Goal: Task Accomplishment & Management: Complete application form

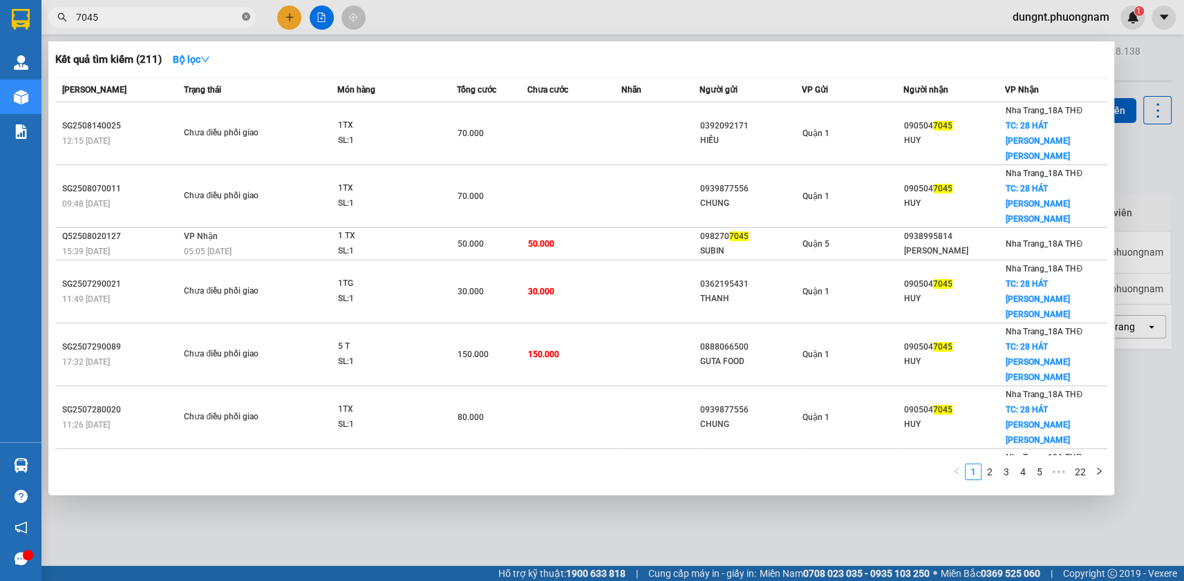
click at [242, 14] on icon "close-circle" at bounding box center [246, 16] width 8 height 8
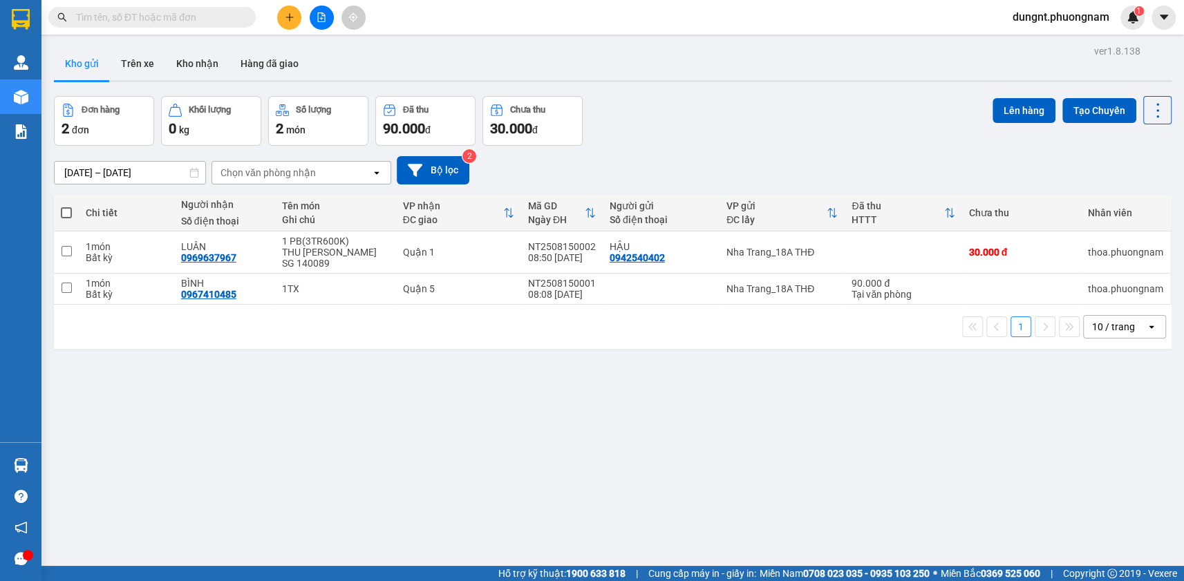
click at [178, 23] on input "text" at bounding box center [157, 17] width 163 height 15
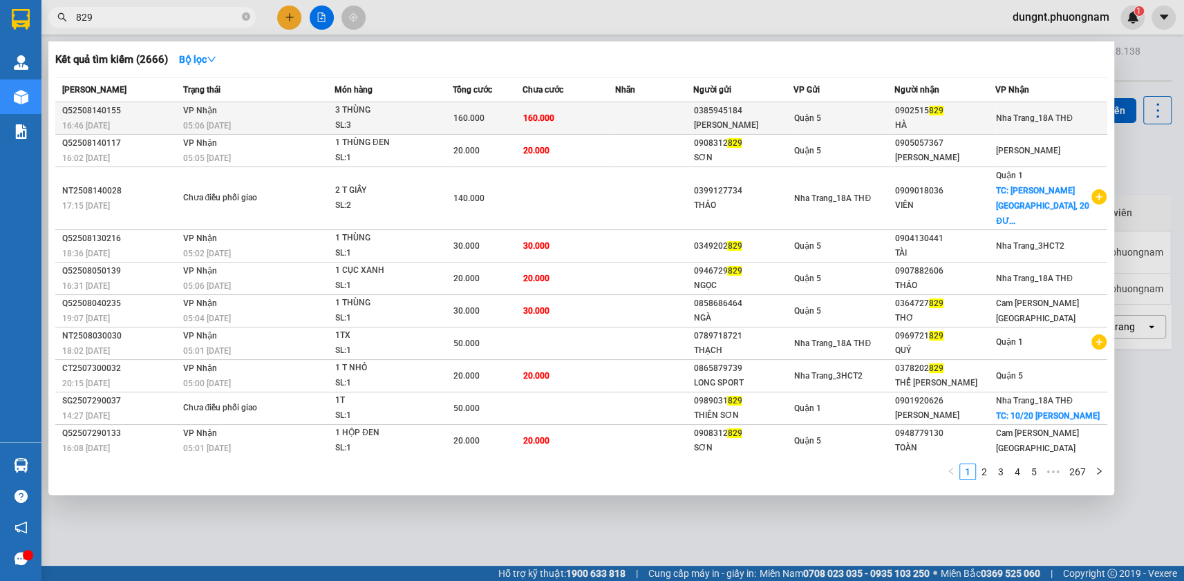
type input "829"
click at [574, 115] on td "160.000" at bounding box center [568, 118] width 93 height 32
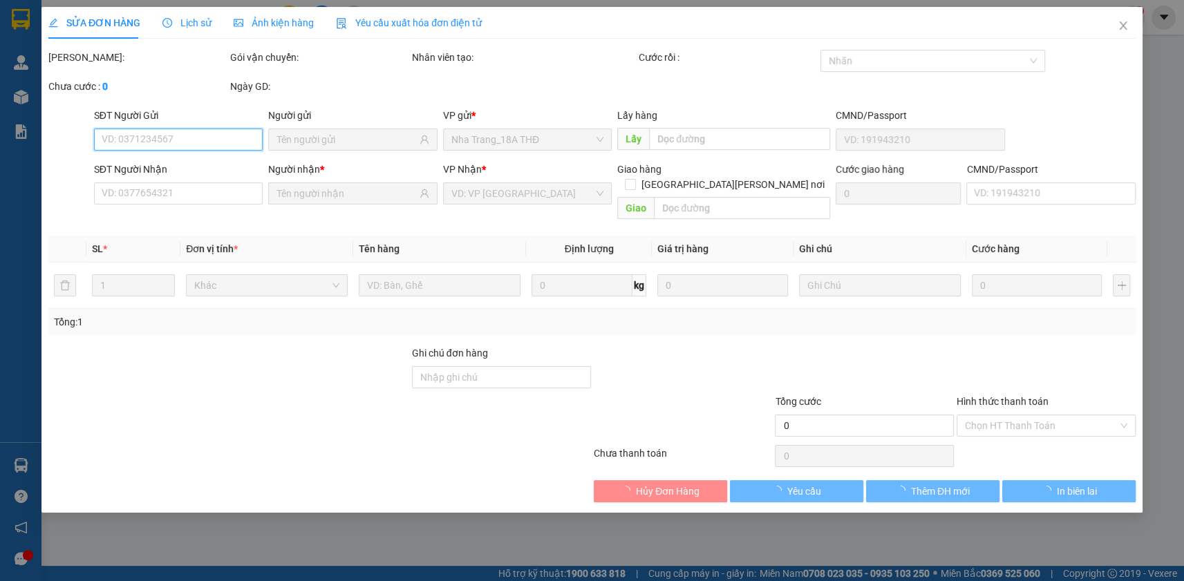
type input "0385945184"
type input "[PERSON_NAME]"
type input "0902515829"
type input "HÀ"
type input "160.000"
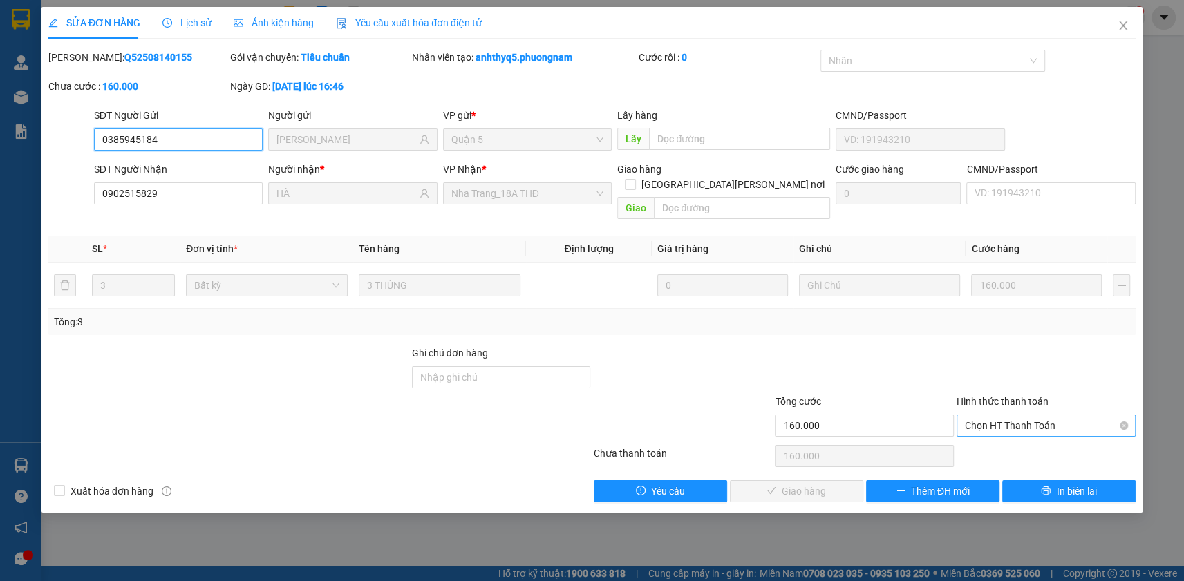
click at [1021, 415] on span "Chọn HT Thanh Toán" at bounding box center [1046, 425] width 162 height 21
drag, startPoint x: 998, startPoint y: 431, endPoint x: 900, endPoint y: 463, distance: 102.5
click at [995, 437] on div "Tại văn phòng" at bounding box center [1046, 437] width 162 height 15
type input "0"
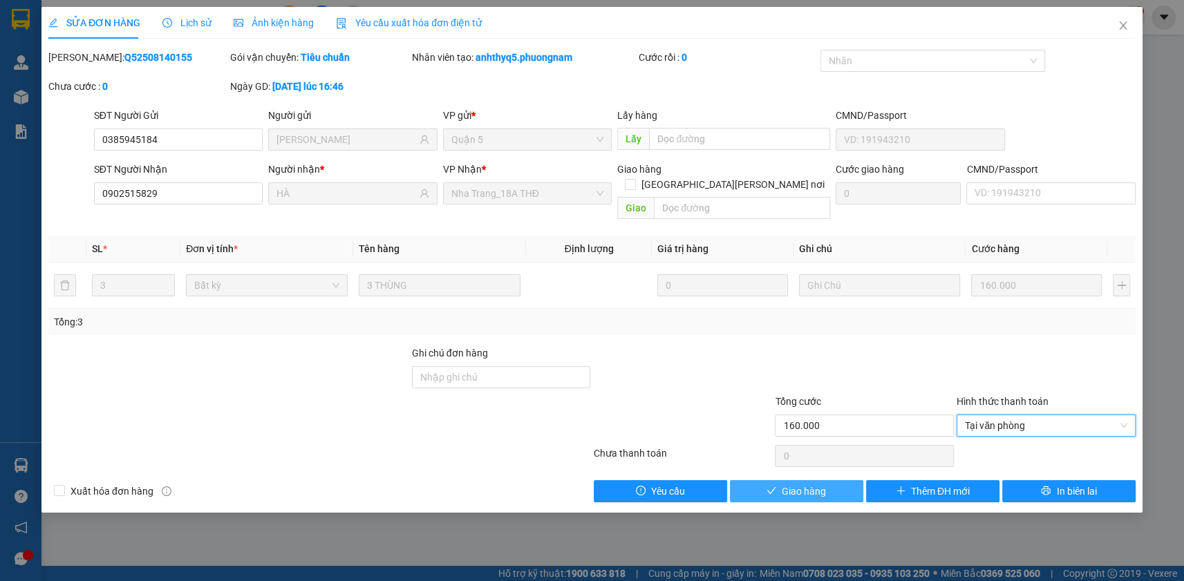
click at [825, 484] on span "Giao hàng" at bounding box center [804, 491] width 44 height 15
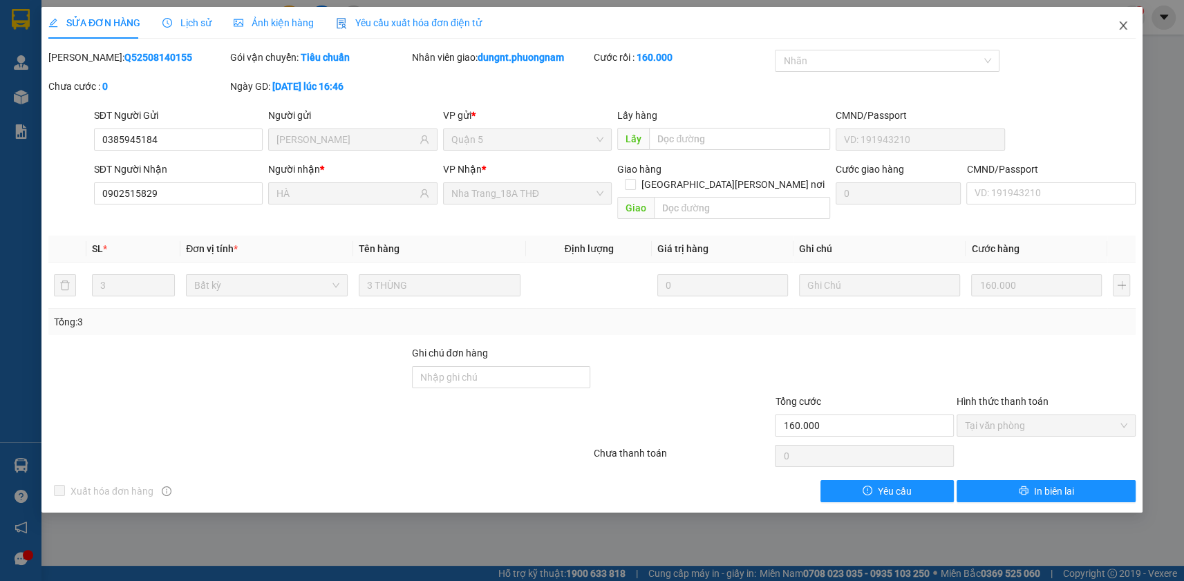
click at [1118, 30] on icon "close" at bounding box center [1122, 25] width 11 height 11
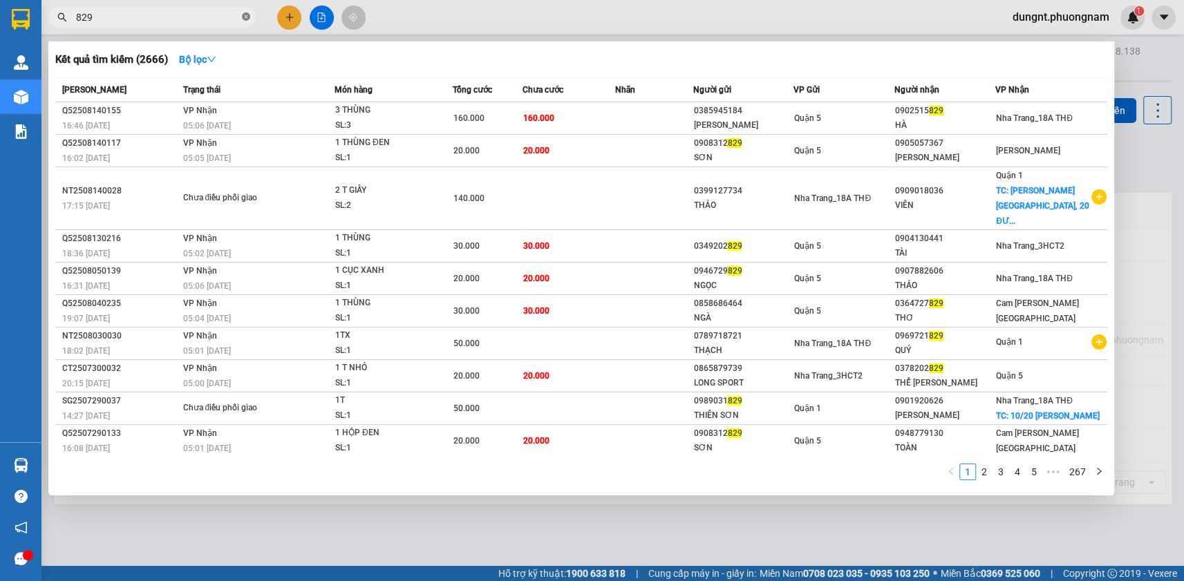
click at [245, 16] on icon "close-circle" at bounding box center [246, 16] width 8 height 8
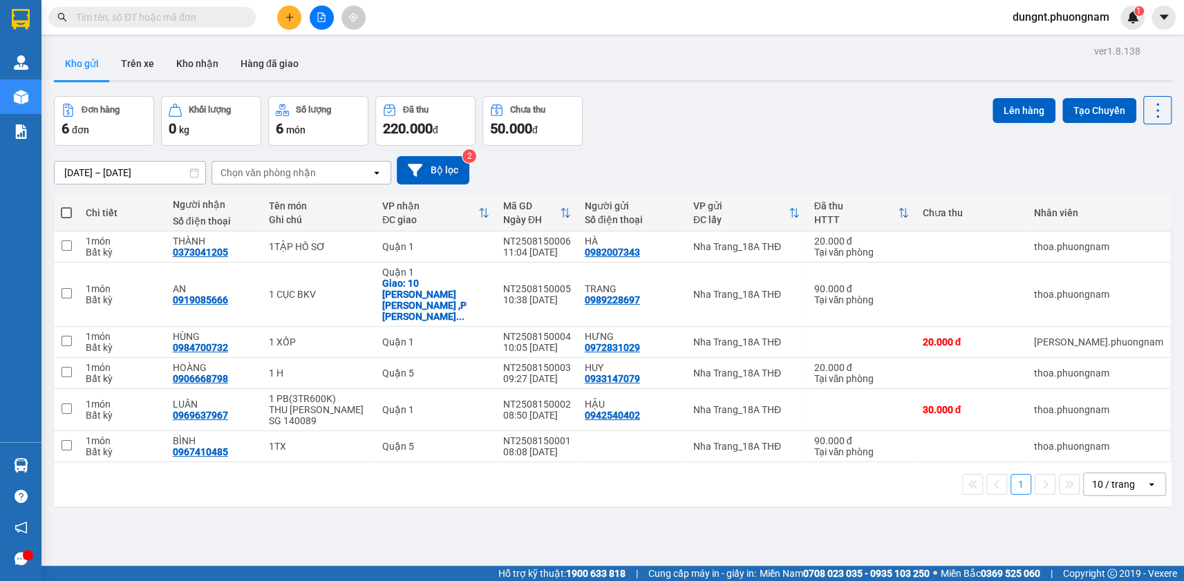
click at [194, 19] on input "text" at bounding box center [157, 17] width 163 height 15
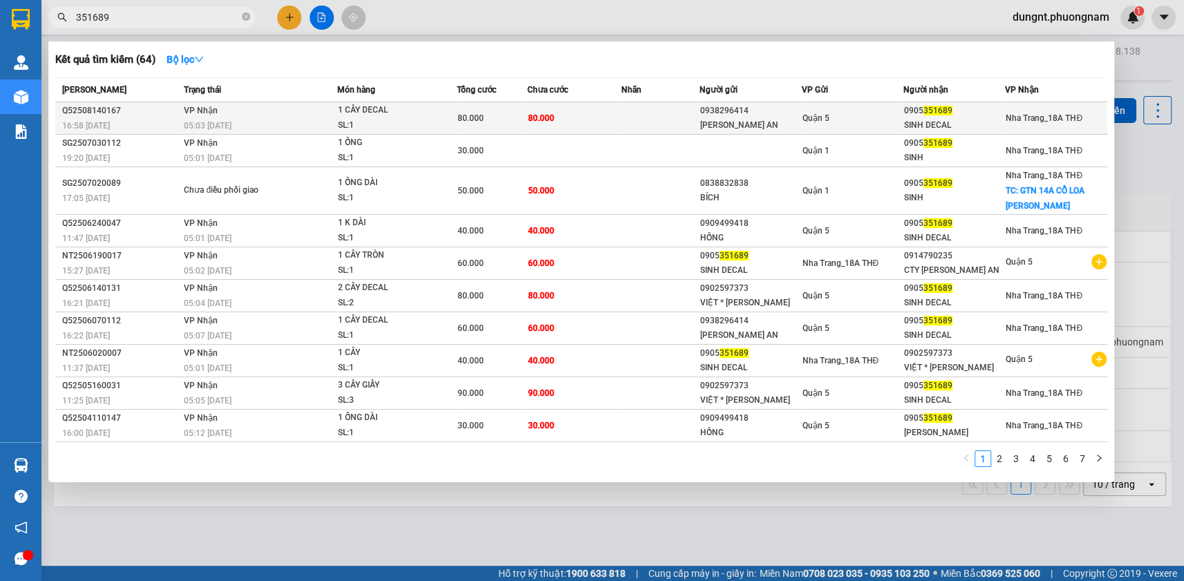
type input "351689"
click at [167, 118] on div "16:58 [DATE]" at bounding box center [120, 125] width 117 height 15
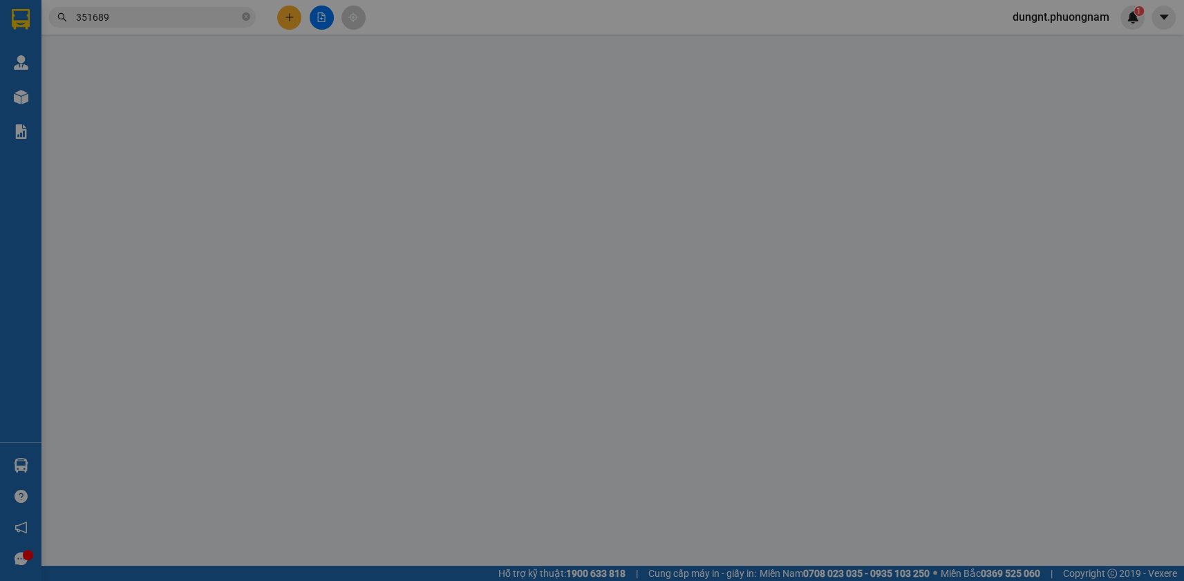
type input "0938296414"
type input "[PERSON_NAME] AN"
type input "0905351689"
type input "SINH DECAL"
type input "80.000"
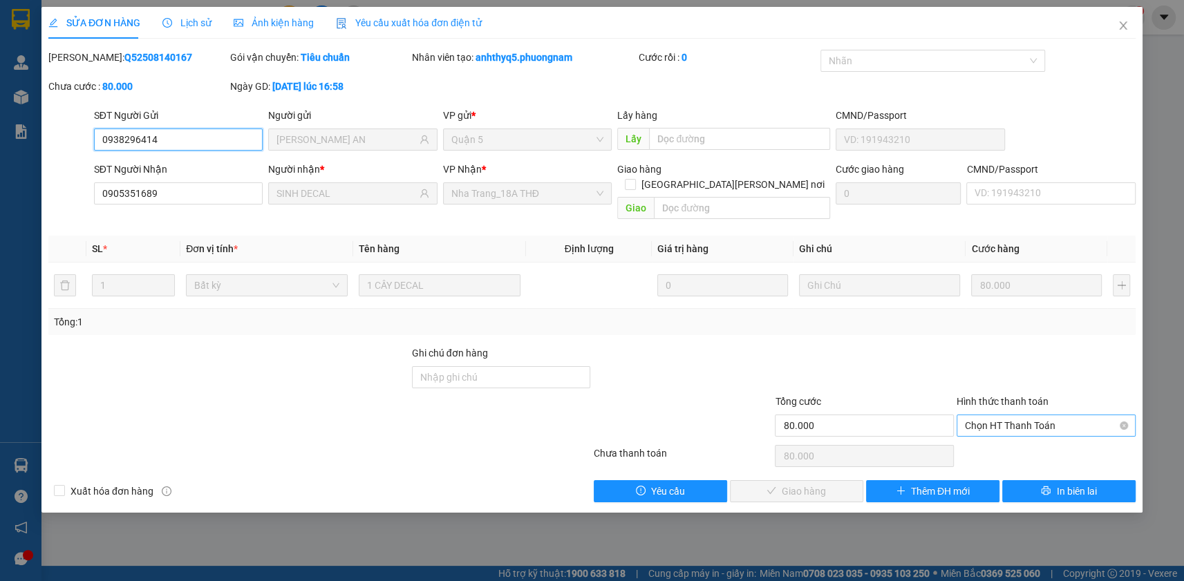
click at [1009, 415] on span "Chọn HT Thanh Toán" at bounding box center [1046, 425] width 162 height 21
drag, startPoint x: 1000, startPoint y: 430, endPoint x: 969, endPoint y: 444, distance: 34.3
click at [1000, 431] on div "Tại văn phòng" at bounding box center [1046, 437] width 162 height 15
type input "0"
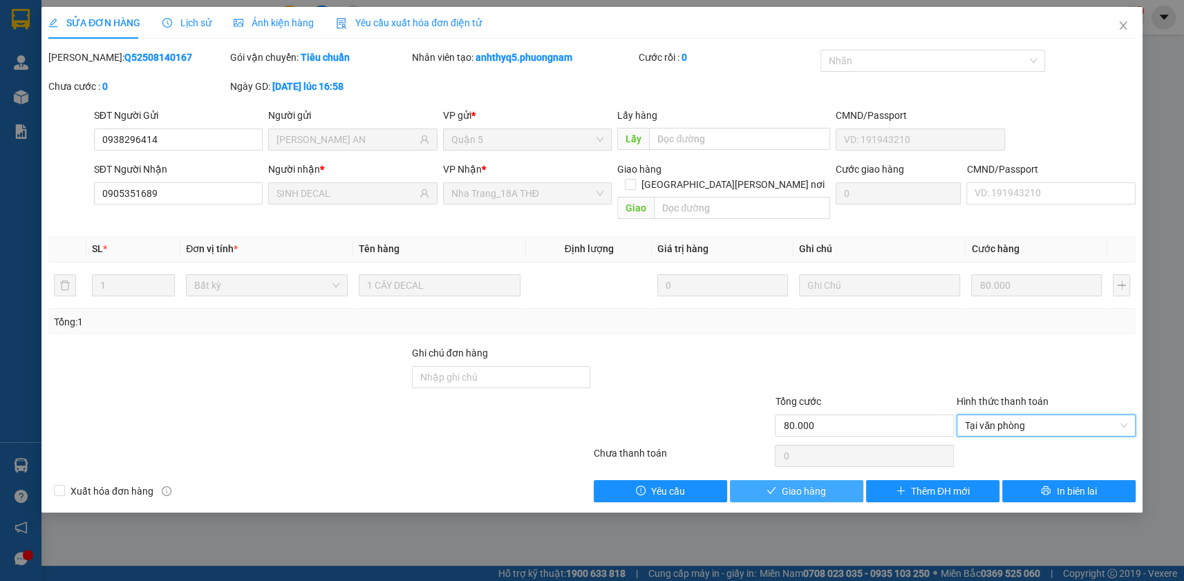
click at [827, 480] on button "Giao hàng" at bounding box center [796, 491] width 133 height 22
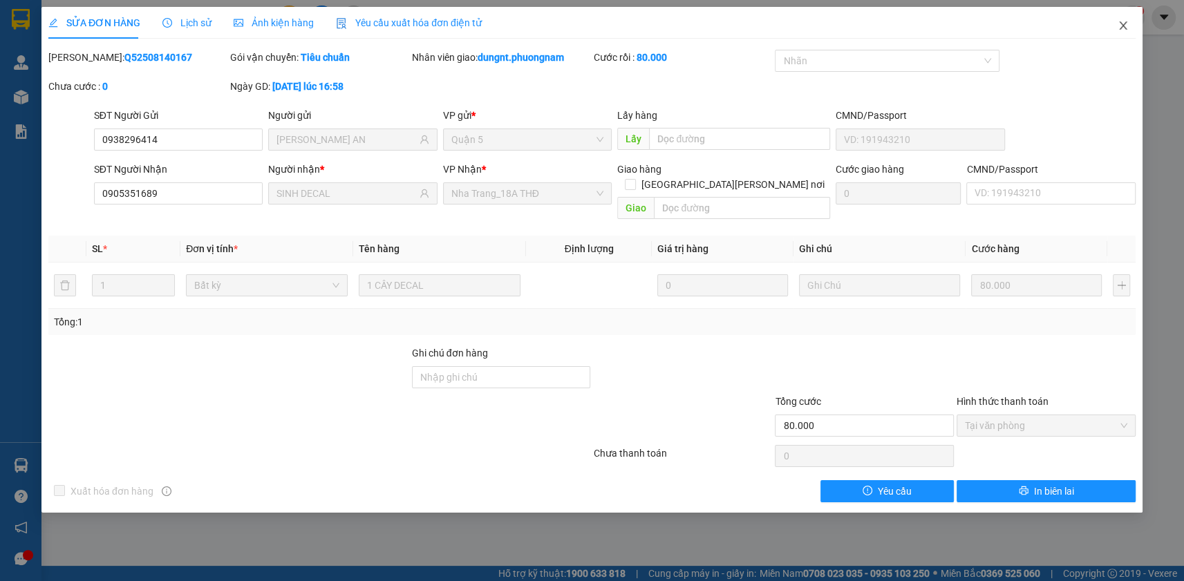
click at [1121, 28] on icon "close" at bounding box center [1123, 25] width 8 height 8
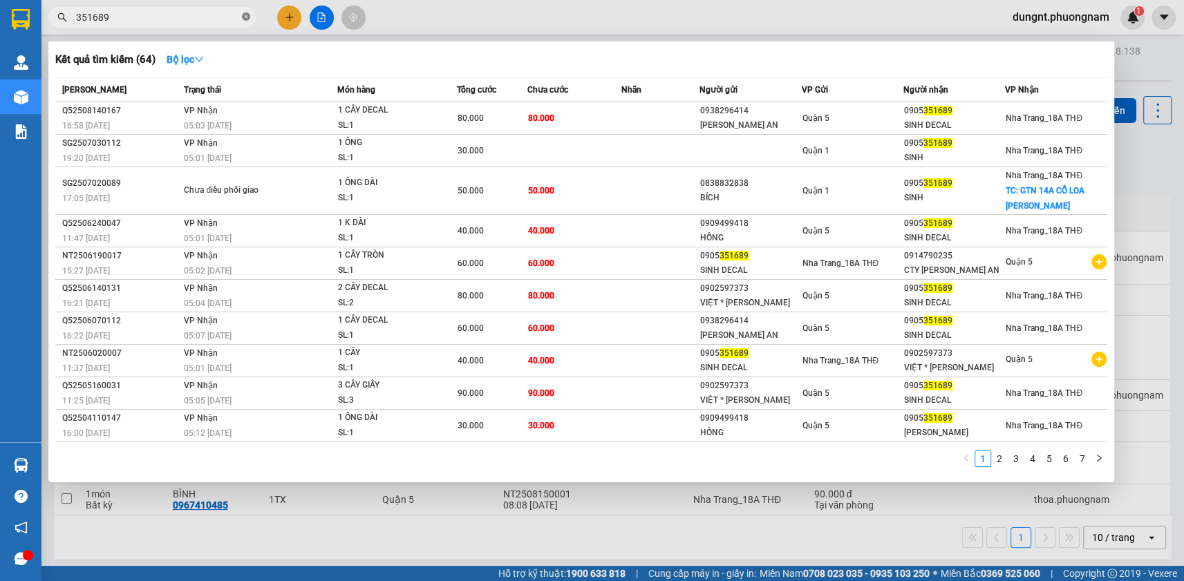
click at [248, 17] on icon "close-circle" at bounding box center [246, 16] width 8 height 8
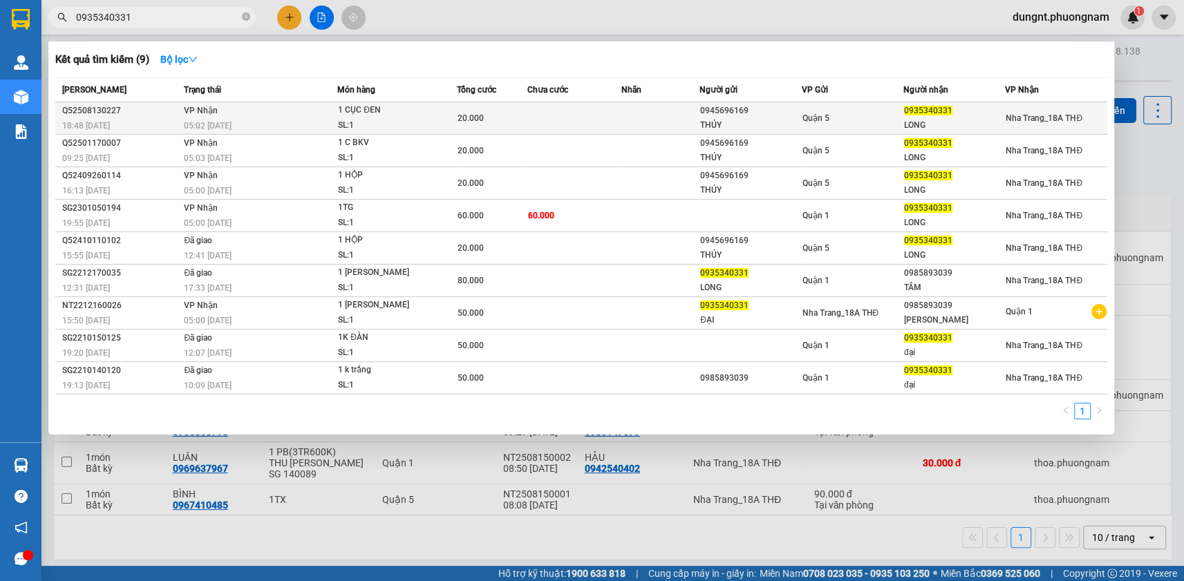
type input "0935340331"
click at [276, 117] on td "[PERSON_NAME] 05:02 [DATE]" at bounding box center [258, 118] width 157 height 32
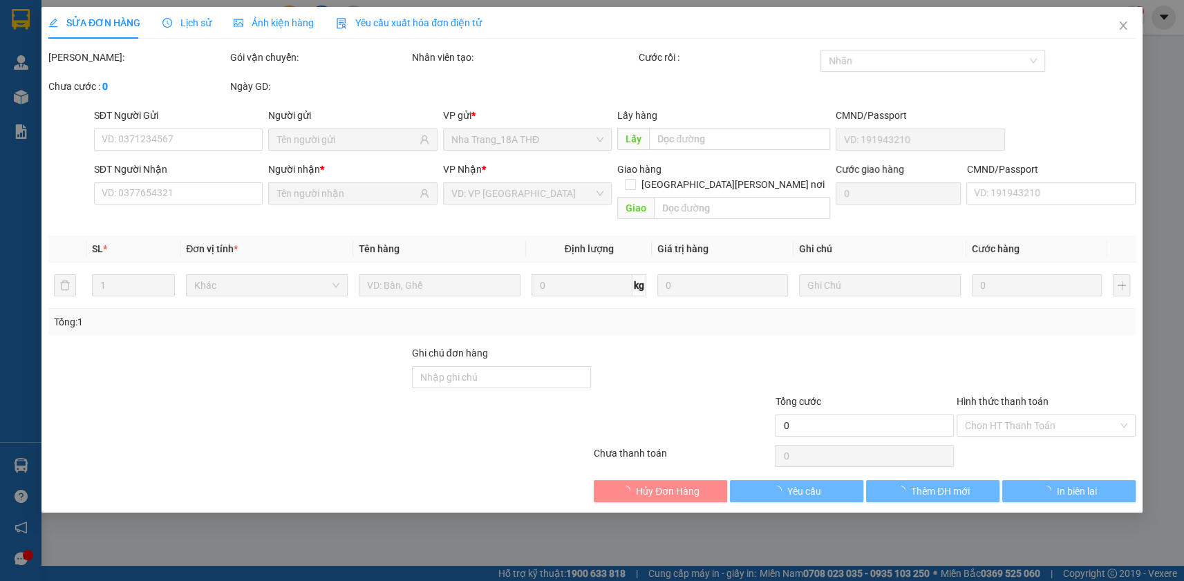
type input "0945696169"
type input "THÚY"
type input "0935340331"
type input "LONG"
type input "20.000"
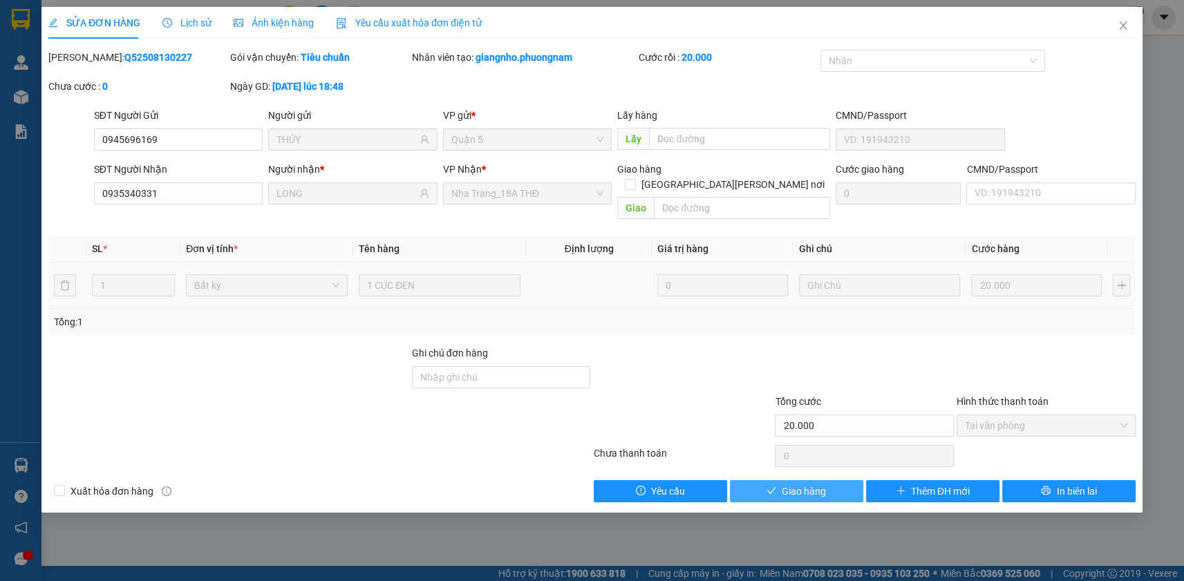
click at [815, 484] on span "Giao hàng" at bounding box center [804, 491] width 44 height 15
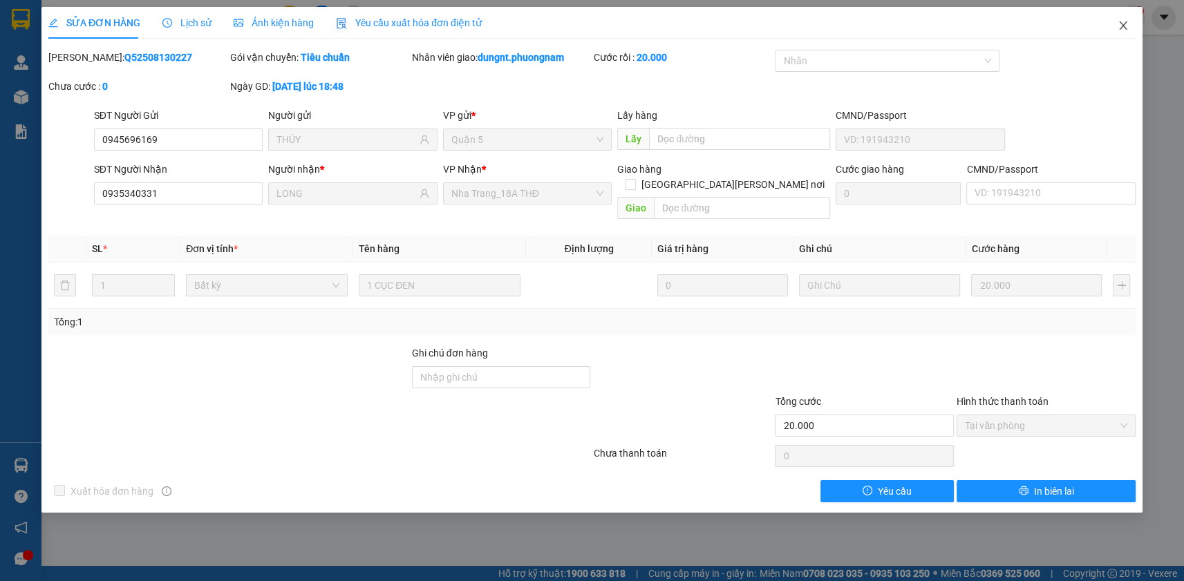
click at [1122, 26] on icon "close" at bounding box center [1123, 25] width 8 height 8
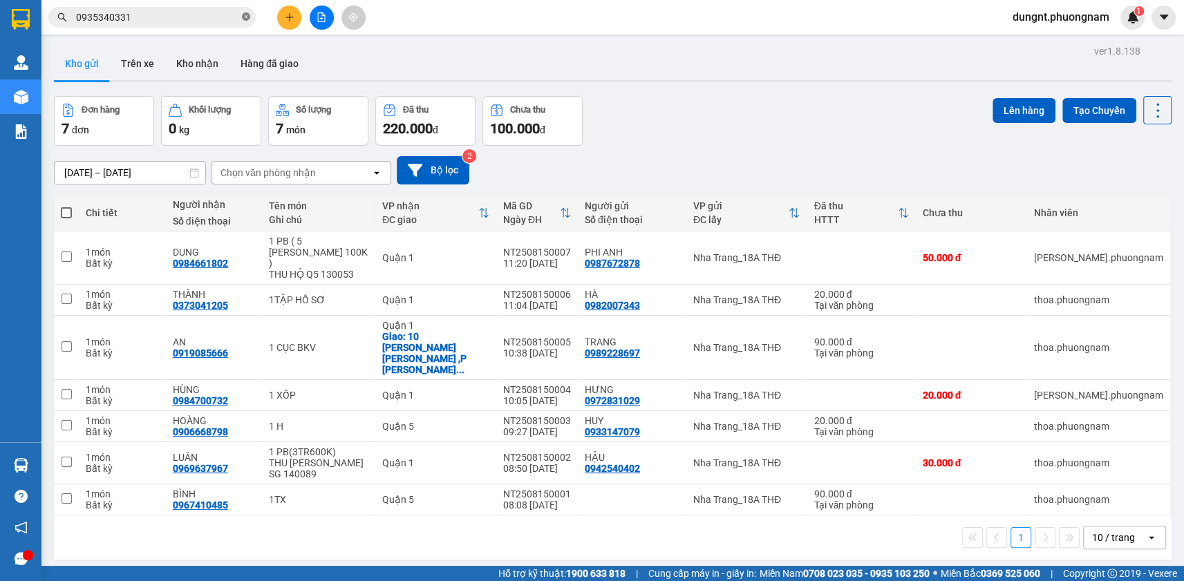
click at [247, 15] on icon "close-circle" at bounding box center [246, 16] width 8 height 8
click at [193, 19] on input "text" at bounding box center [157, 17] width 163 height 15
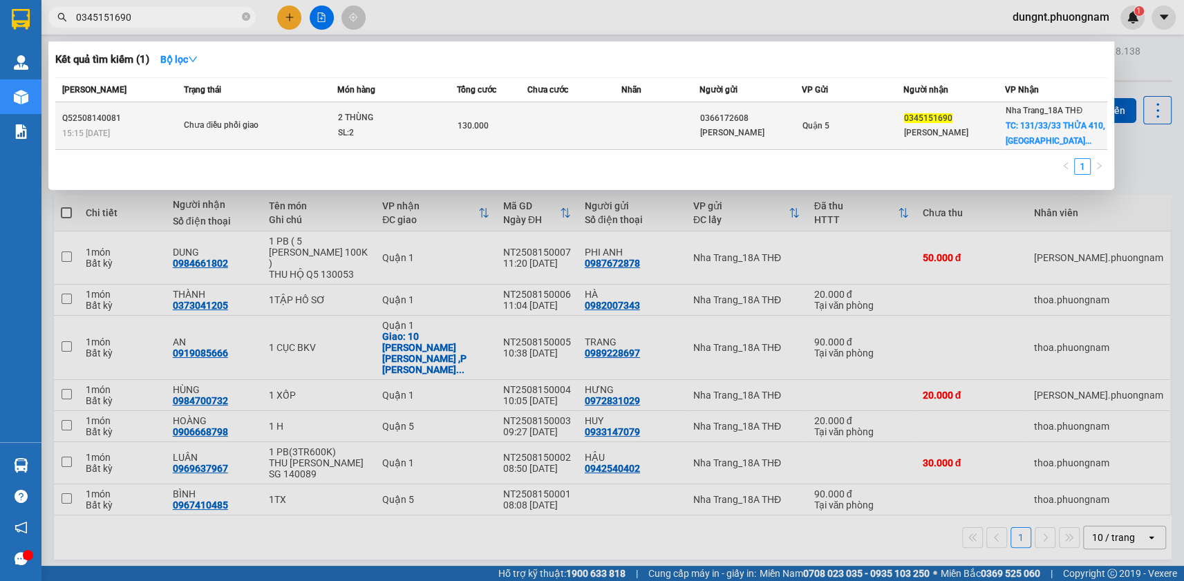
type input "0345151690"
click at [765, 126] on div "[PERSON_NAME]" at bounding box center [750, 133] width 100 height 15
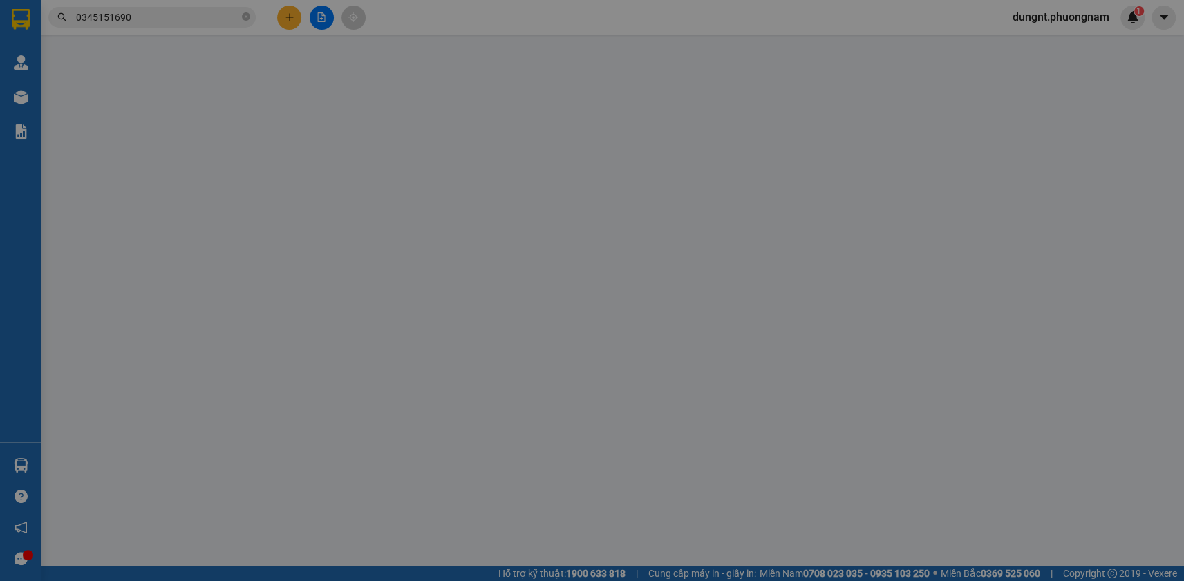
type input "0366172608"
type input "[PERSON_NAME]"
type input "0345151690"
type input "[PERSON_NAME]"
checkbox input "true"
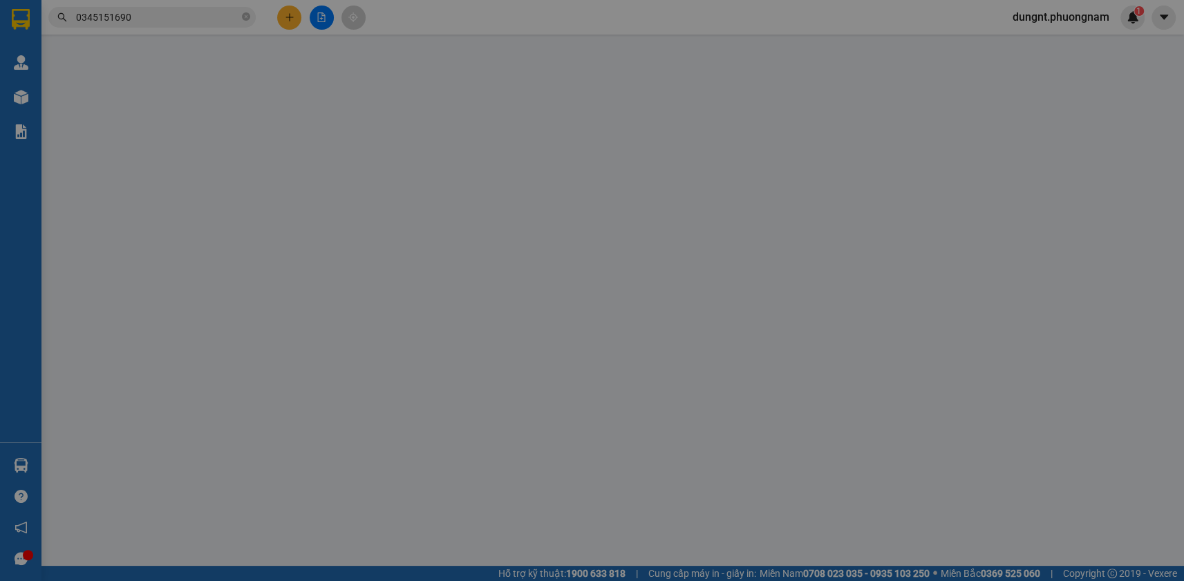
type input "131/33/33 THỬA 410,[PERSON_NAME][GEOGRAPHIC_DATA]"
type input "130.000"
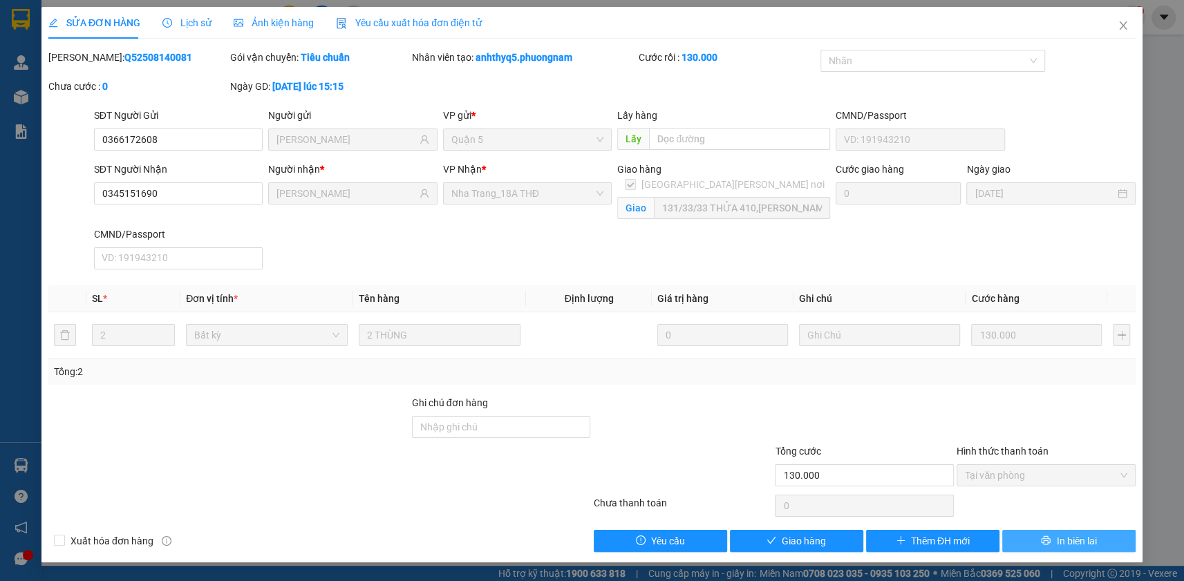
click at [1070, 536] on span "In biên lai" at bounding box center [1076, 541] width 40 height 15
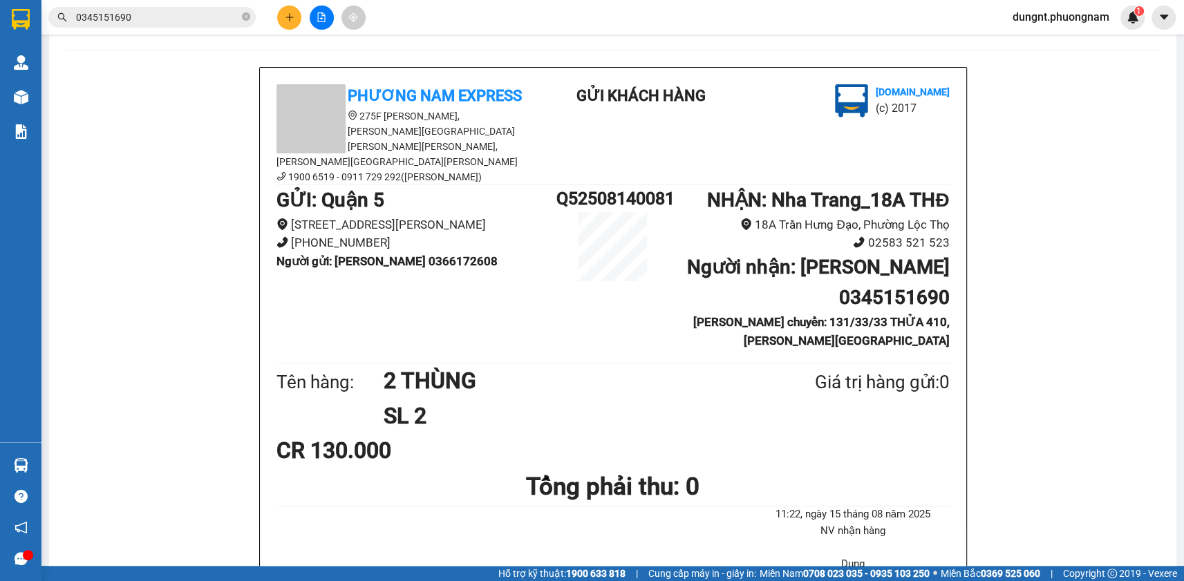
scroll to position [125, 0]
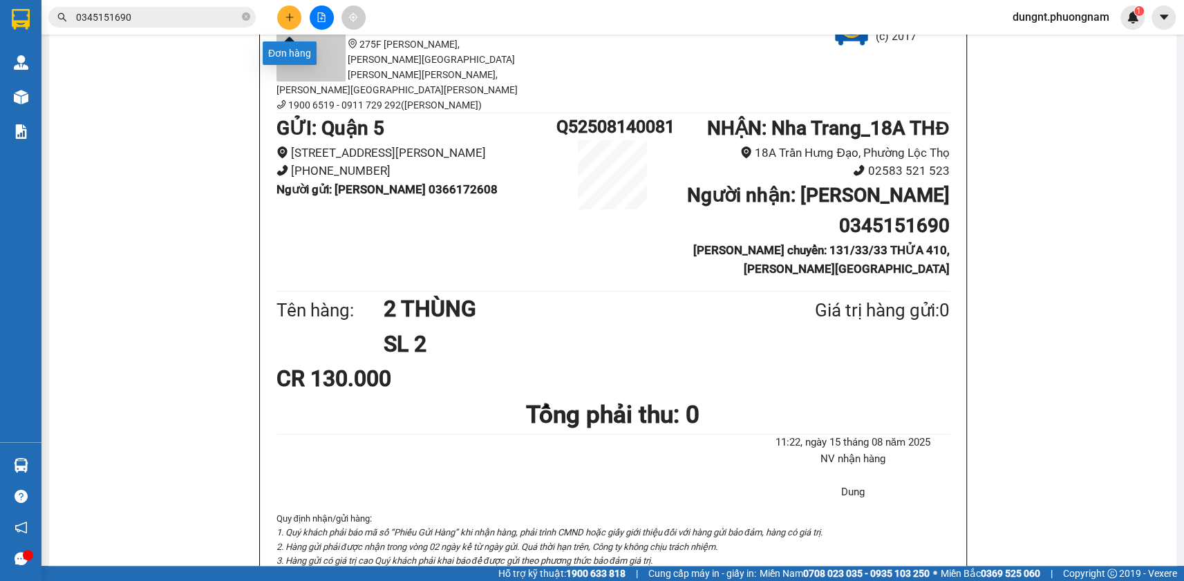
click at [283, 19] on button at bounding box center [289, 18] width 24 height 24
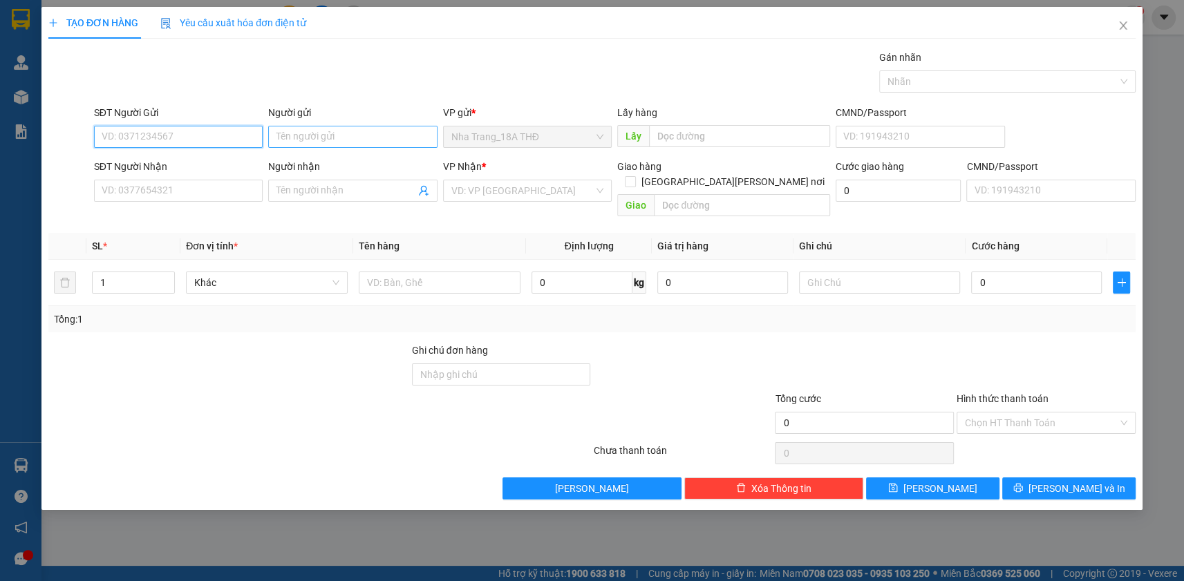
drag, startPoint x: 178, startPoint y: 133, endPoint x: 348, endPoint y: 129, distance: 170.1
click at [221, 135] on input "SĐT Người Gửi" at bounding box center [178, 137] width 169 height 22
type input "0914008177"
click at [198, 160] on div "0914008177 - [PERSON_NAME]" at bounding box center [178, 164] width 153 height 15
type input "[PERSON_NAME]"
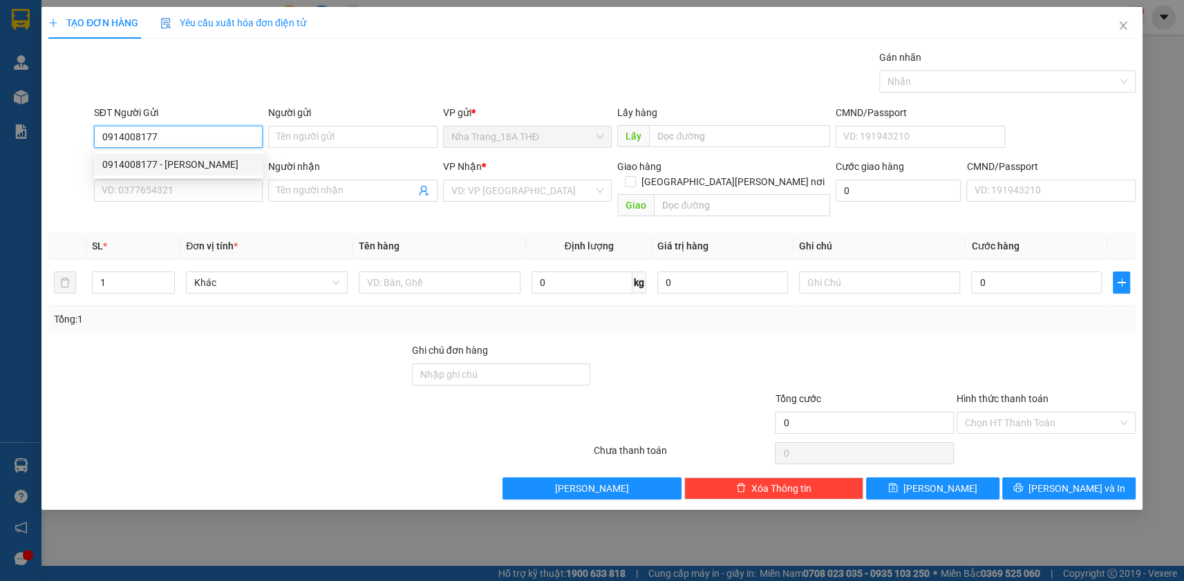
type input "0914166029"
type input "LÂN"
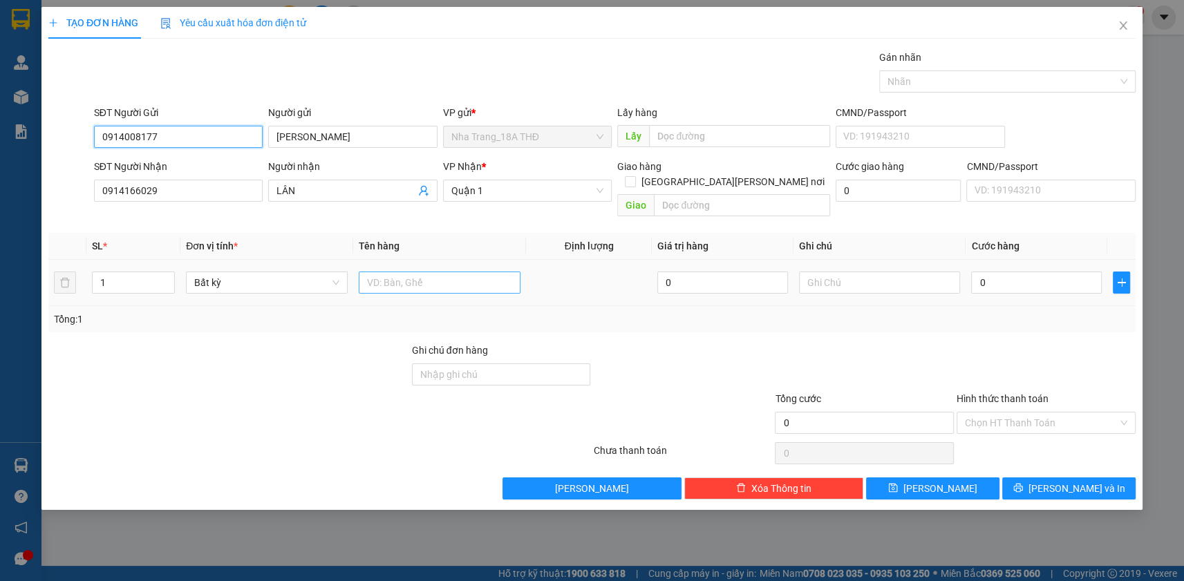
type input "0914008177"
click at [440, 272] on input "text" at bounding box center [440, 283] width 162 height 22
type input "TG"
click at [1006, 272] on input "0" at bounding box center [1036, 283] width 131 height 22
type input "3"
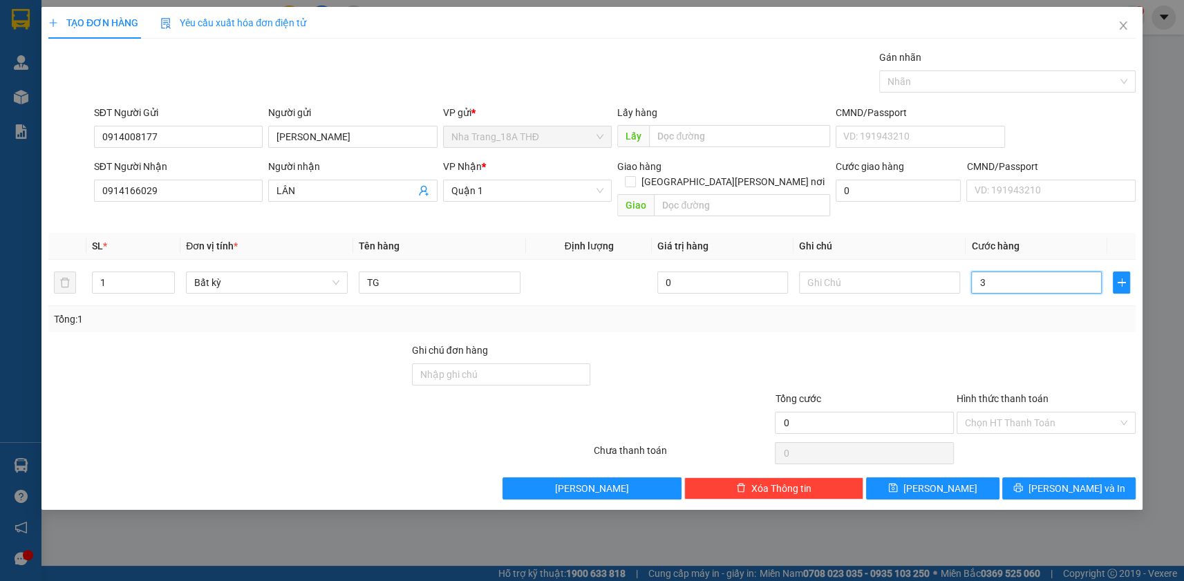
type input "3"
type input "30"
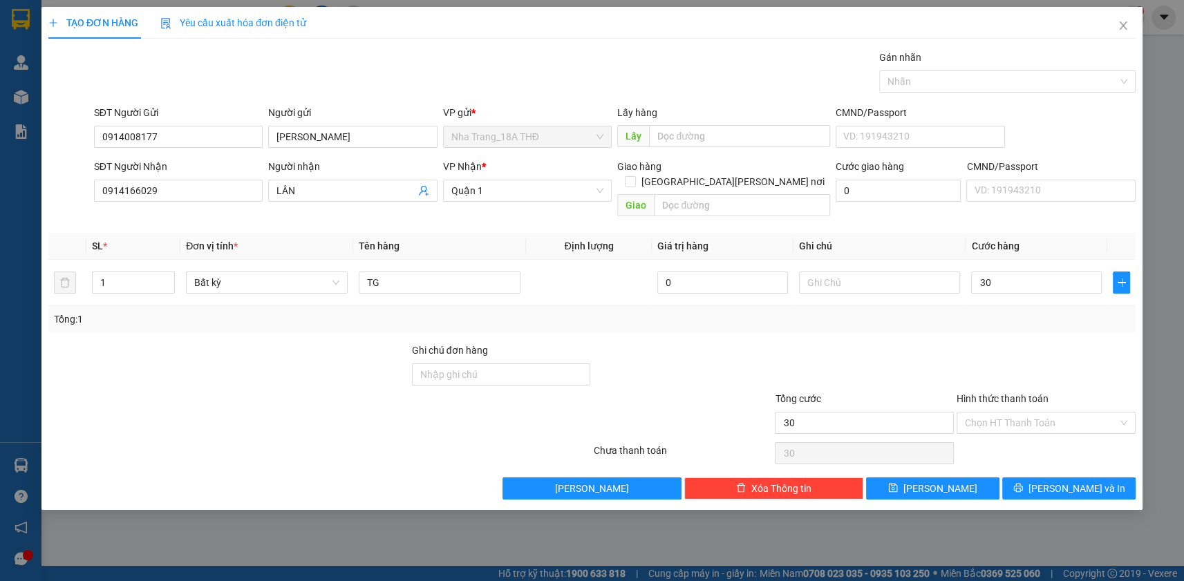
type input "30.000"
click at [676, 343] on div at bounding box center [683, 367] width 182 height 48
click at [861, 272] on input "text" at bounding box center [880, 283] width 162 height 22
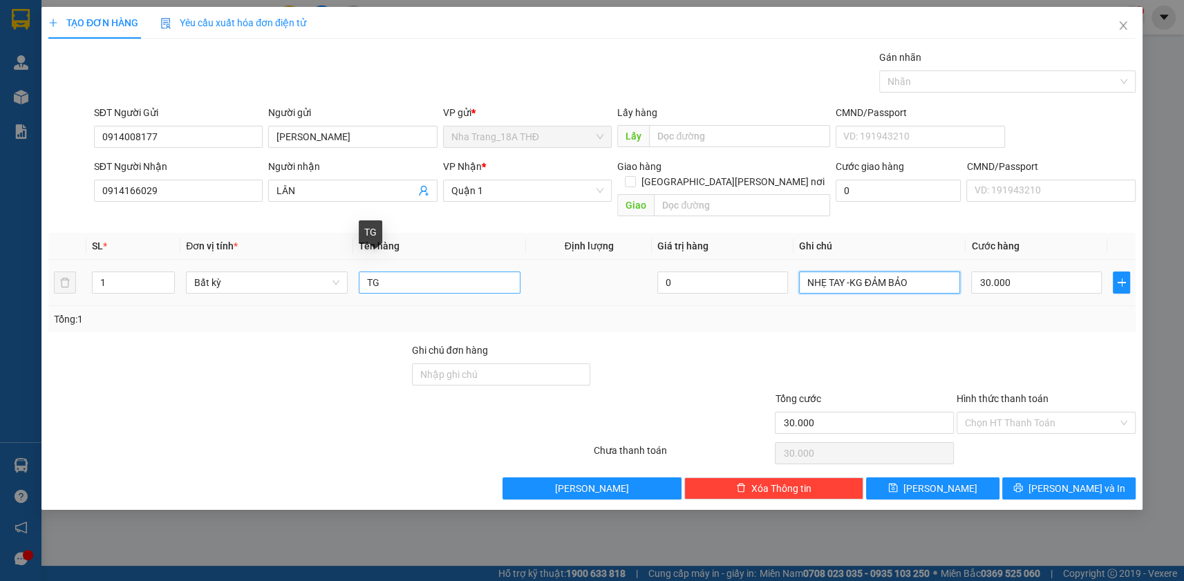
type input "NHẸ TAY -KG ĐẢM BẢO"
click at [413, 272] on input "TG" at bounding box center [440, 283] width 162 height 22
click at [366, 272] on input "TG" at bounding box center [440, 283] width 162 height 22
click at [414, 272] on input "1TG" at bounding box center [440, 283] width 162 height 22
type input "1TG"
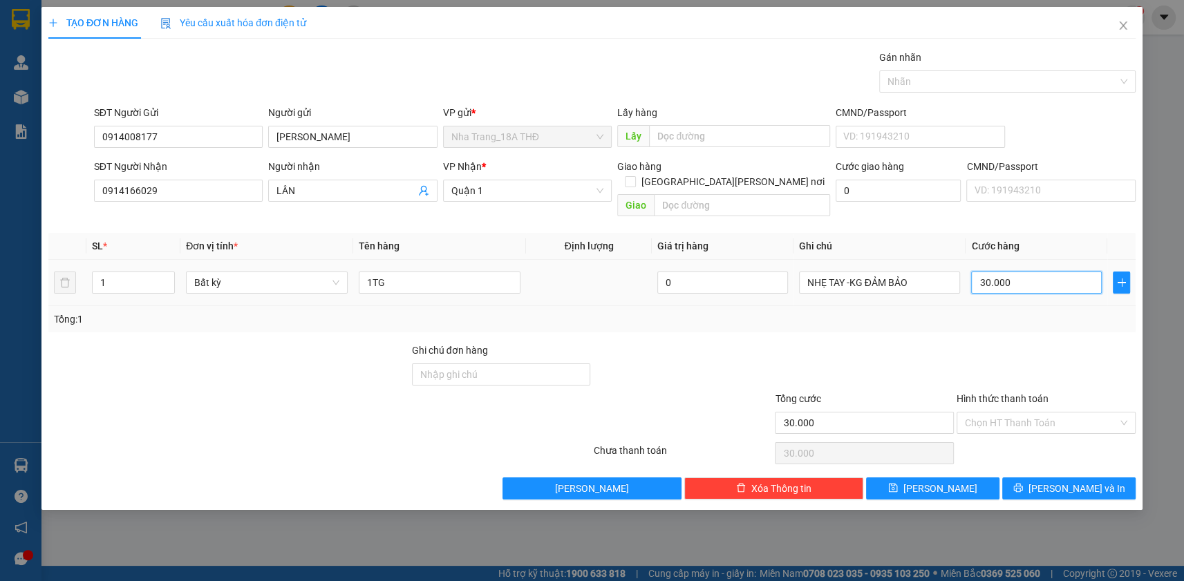
click at [1026, 272] on input "30.000" at bounding box center [1036, 283] width 131 height 22
type input "4"
type input "40"
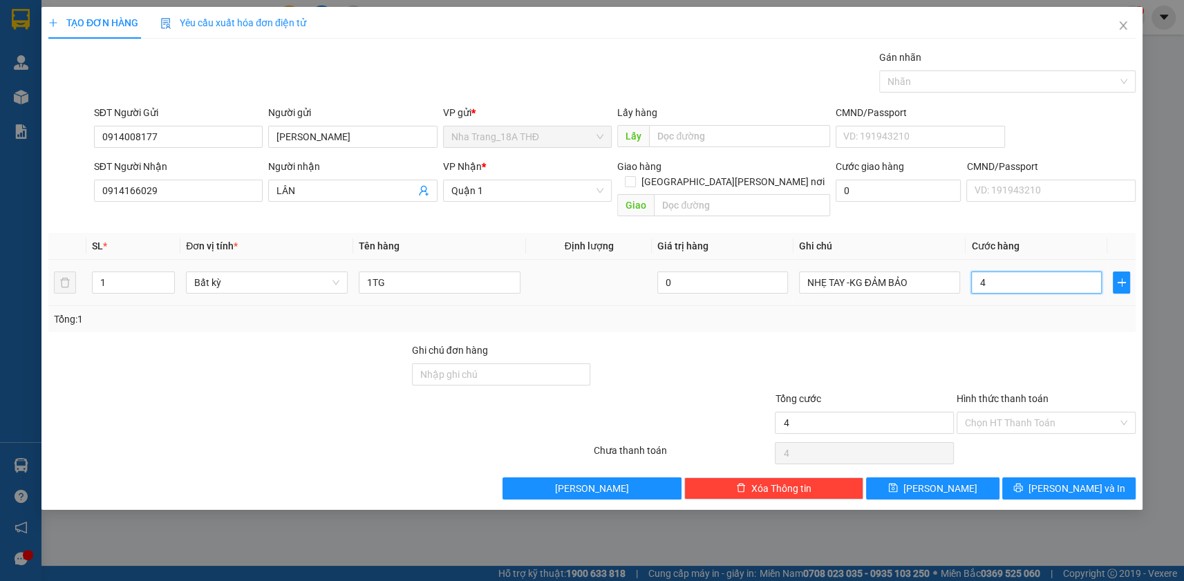
type input "40"
type input "40.000"
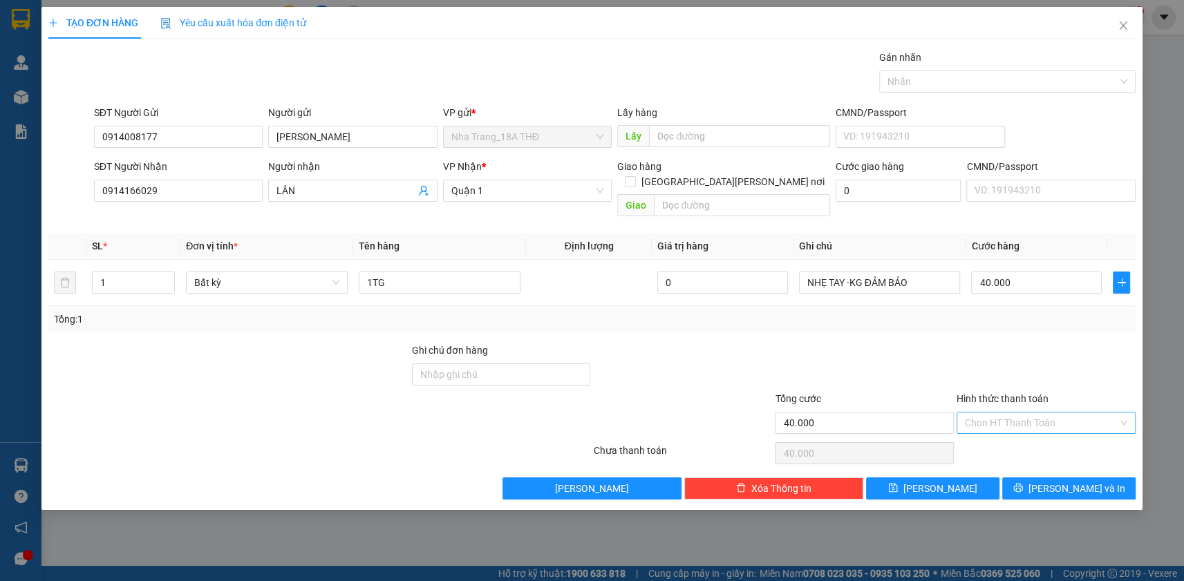
drag, startPoint x: 1017, startPoint y: 321, endPoint x: 1050, endPoint y: 411, distance: 95.1
click at [1019, 332] on div "Transit Pickup Surcharge Ids Transit Deliver Surcharge Ids Transit Deliver Surc…" at bounding box center [591, 275] width 1087 height 450
click at [1048, 413] on input "Hình thức thanh toán" at bounding box center [1041, 423] width 153 height 21
click at [419, 272] on input "1TG" at bounding box center [440, 283] width 162 height 22
type input "1TG XANH LÁ"
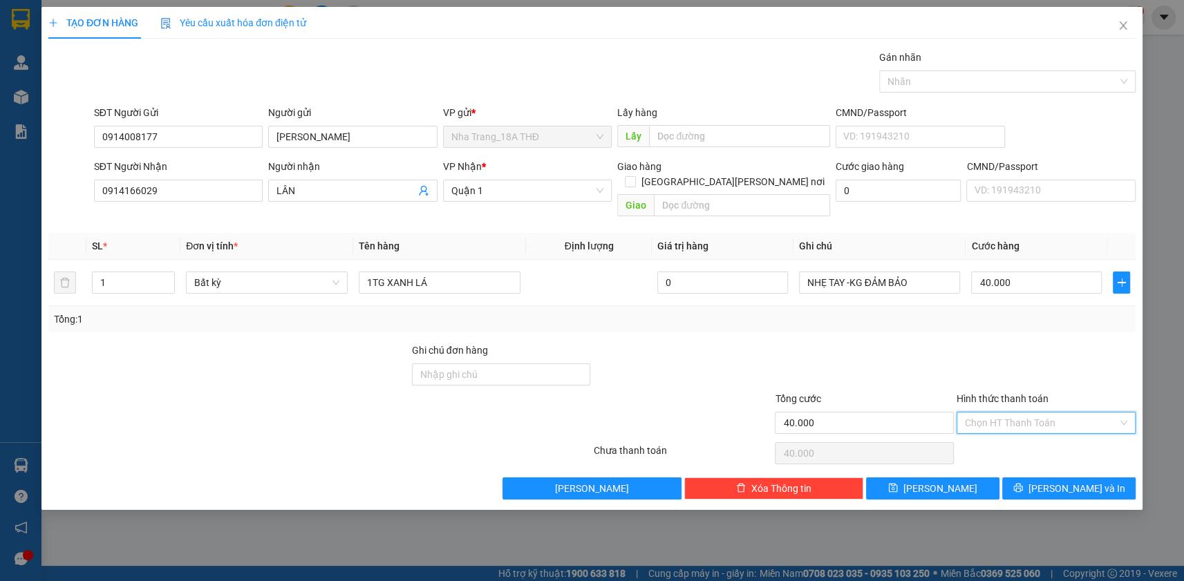
click at [1026, 413] on input "Hình thức thanh toán" at bounding box center [1041, 423] width 153 height 21
drag, startPoint x: 1023, startPoint y: 432, endPoint x: 1039, endPoint y: 454, distance: 27.2
click at [1026, 440] on div "Tại văn phòng" at bounding box center [1046, 434] width 162 height 15
type input "0"
click at [1056, 478] on button "[PERSON_NAME] và In" at bounding box center [1068, 489] width 133 height 22
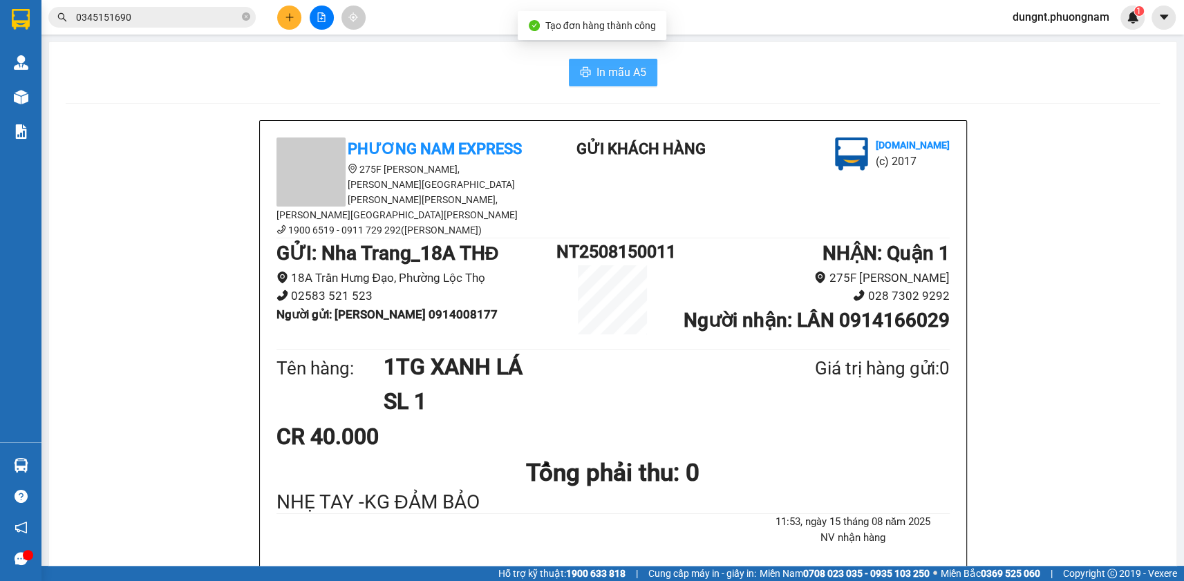
click at [612, 77] on span "In mẫu A5" at bounding box center [621, 72] width 50 height 17
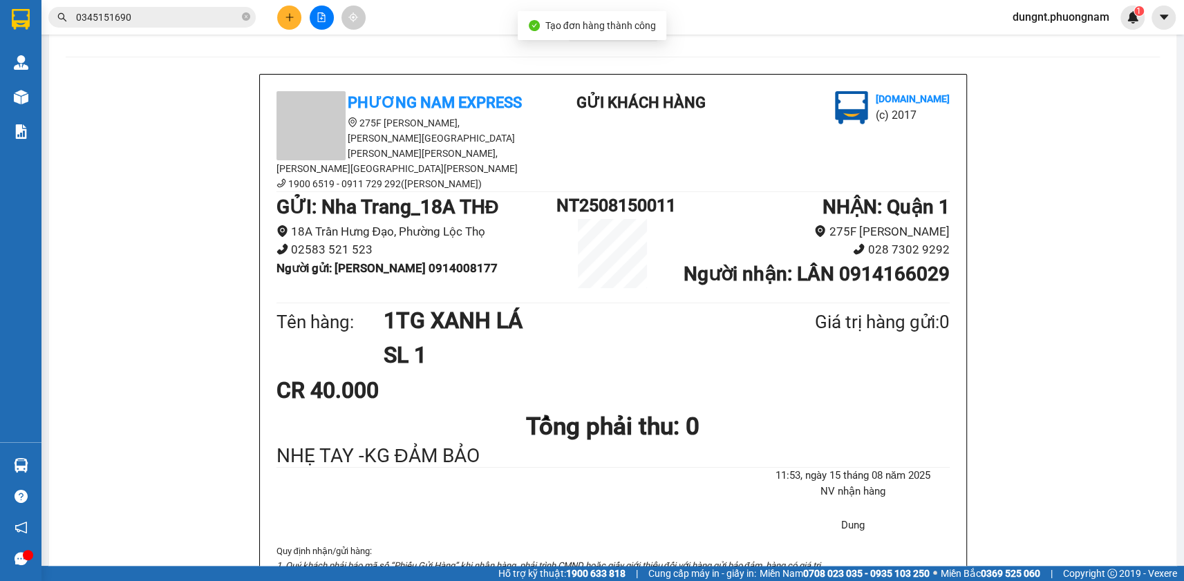
scroll to position [251, 0]
